Goal: Navigation & Orientation: Find specific page/section

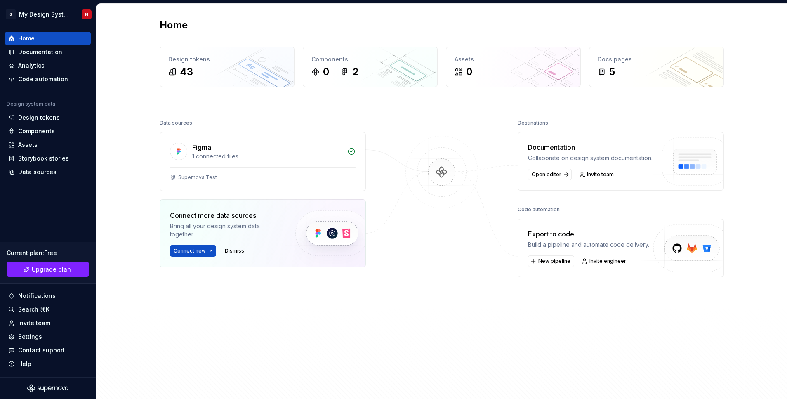
click at [321, 305] on div "Figma 1 connected files Supernova Test Connect more data sources Bring all your…" at bounding box center [263, 220] width 206 height 177
click at [233, 76] on div "43" at bounding box center [227, 71] width 118 height 13
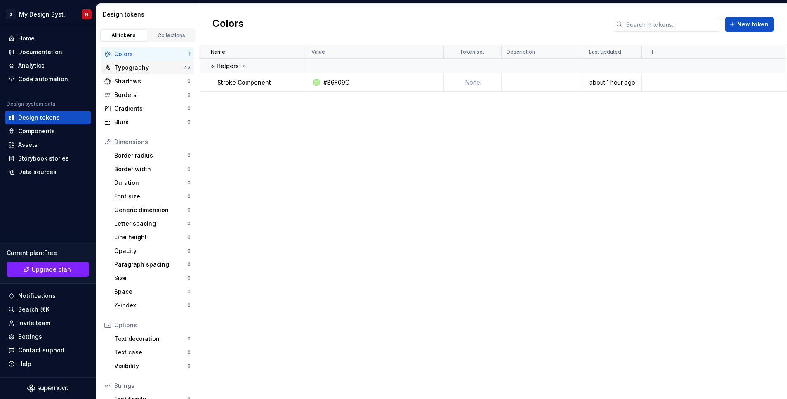
click at [142, 69] on div "Typography" at bounding box center [149, 68] width 70 height 8
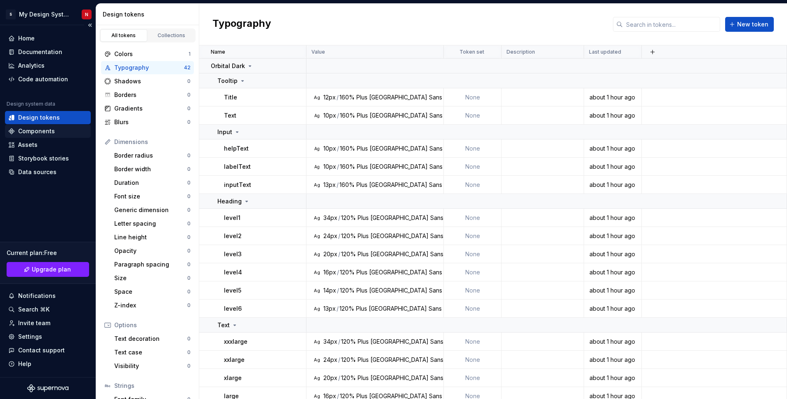
click at [46, 132] on div "Components" at bounding box center [36, 131] width 37 height 8
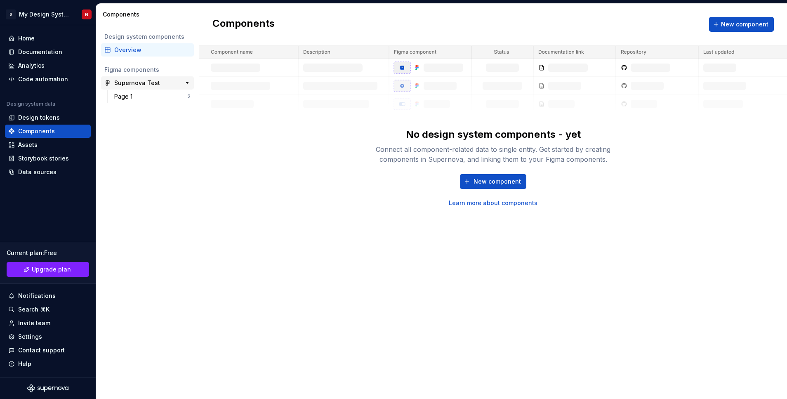
click at [137, 83] on div "Supernova Test" at bounding box center [137, 83] width 46 height 8
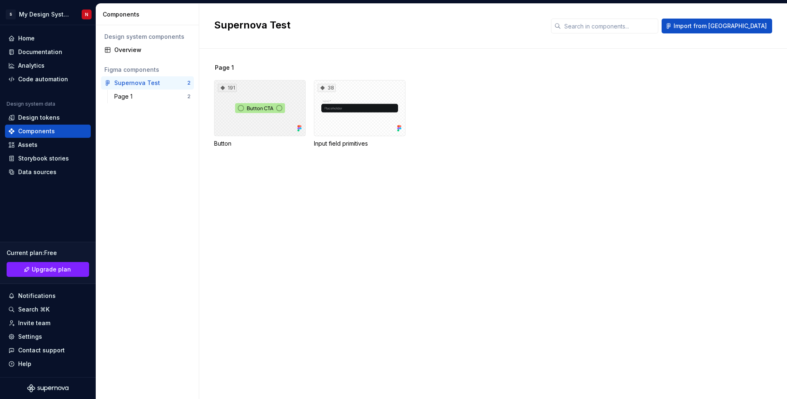
click at [255, 106] on div "191" at bounding box center [260, 108] width 92 height 56
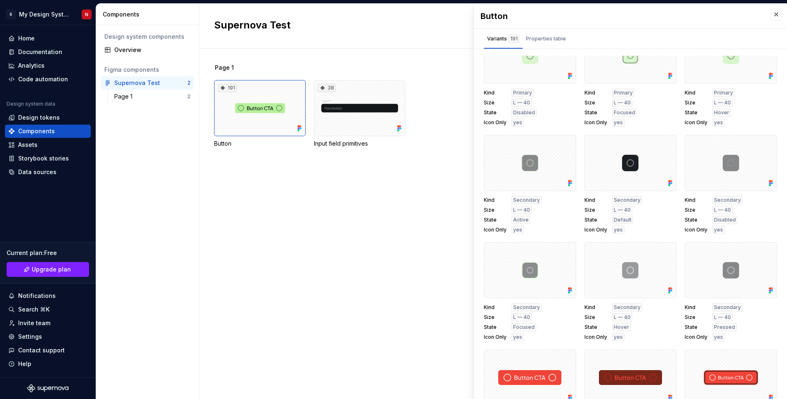
scroll to position [674, 0]
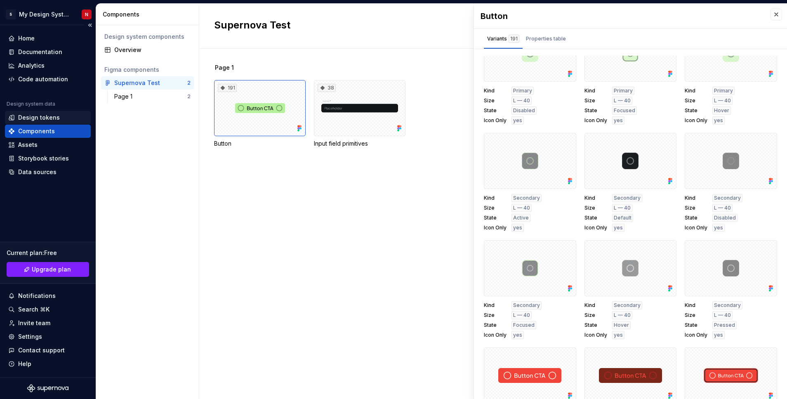
click at [43, 116] on div "Design tokens" at bounding box center [39, 117] width 42 height 8
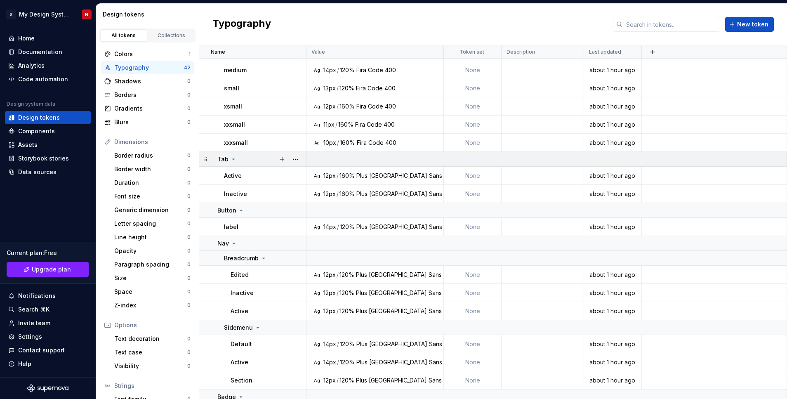
scroll to position [600, 0]
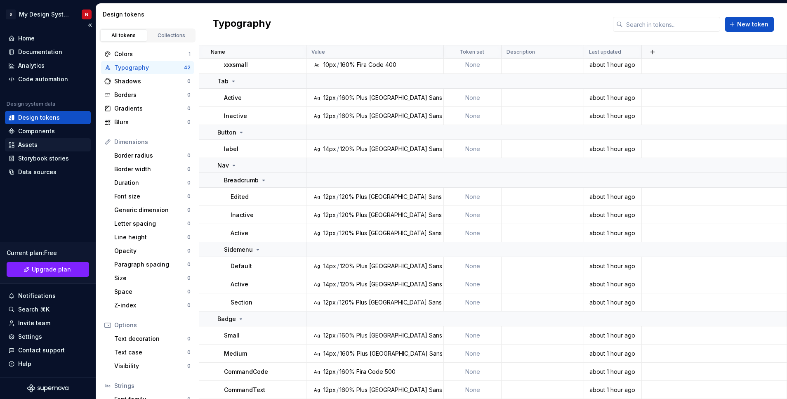
click at [33, 146] on div "Assets" at bounding box center [27, 145] width 19 height 8
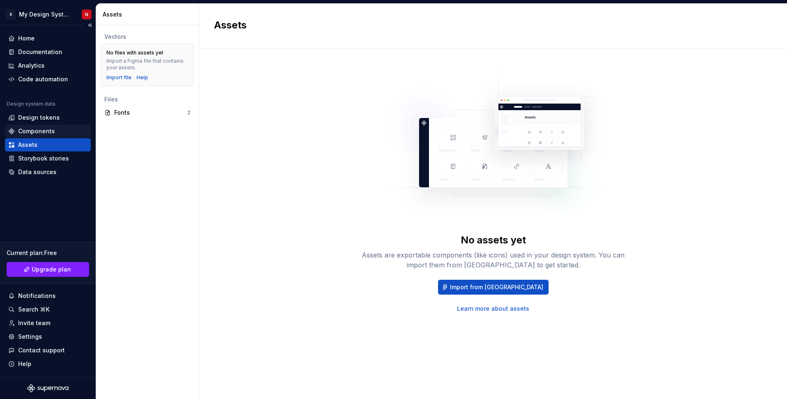
click at [33, 129] on div "Components" at bounding box center [36, 131] width 37 height 8
